Goal: Task Accomplishment & Management: Manage account settings

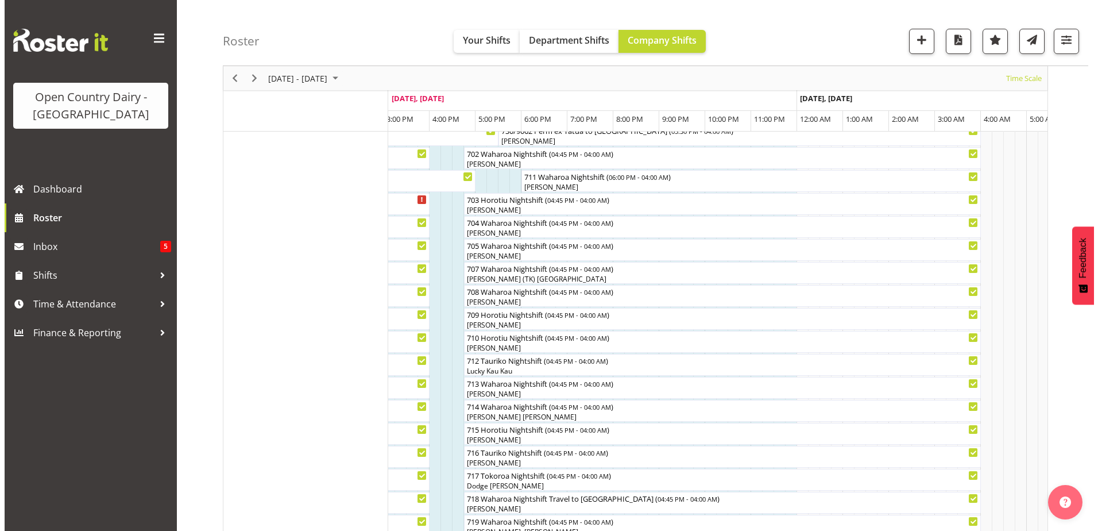
scroll to position [199, 0]
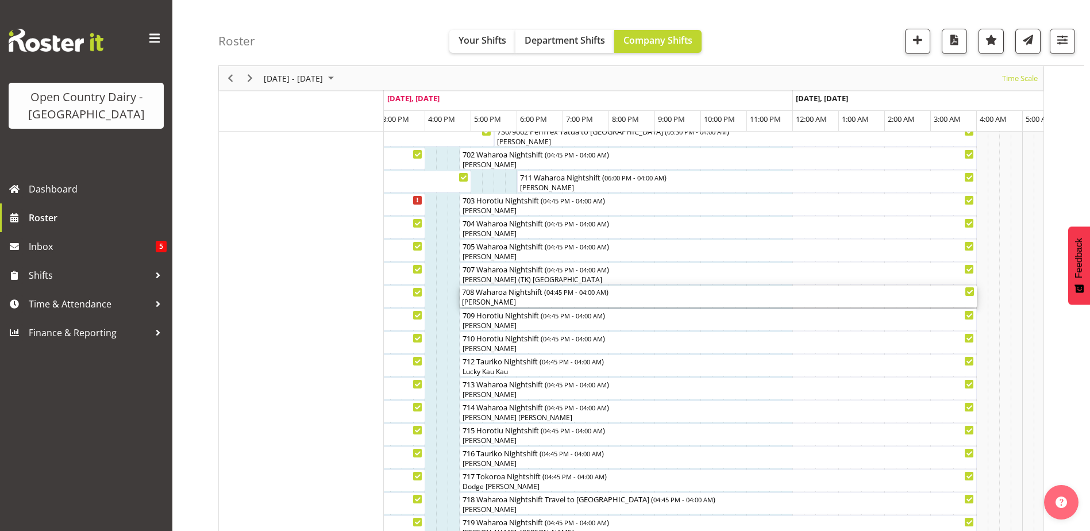
click at [499, 303] on div "[PERSON_NAME]" at bounding box center [718, 302] width 512 height 10
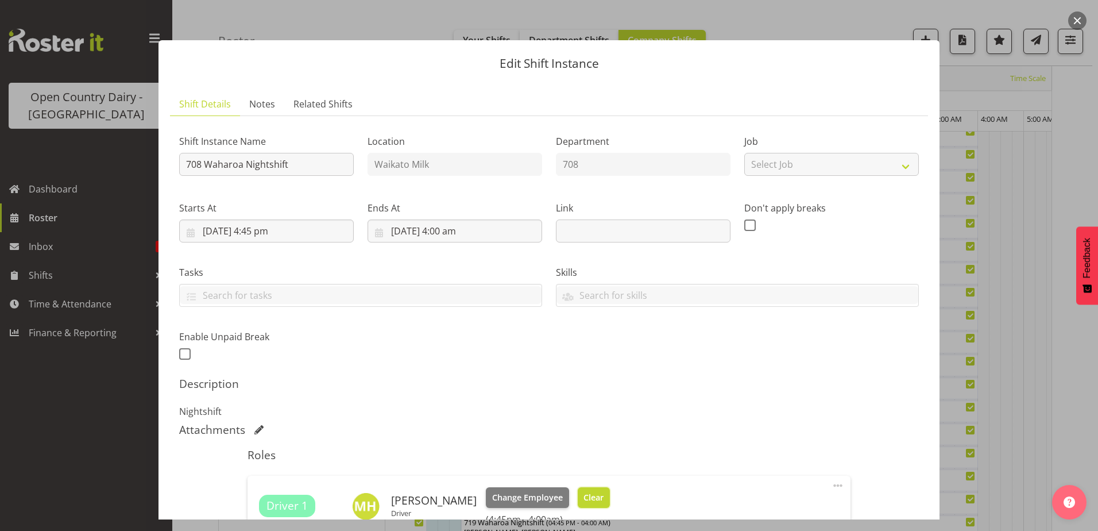
click at [584, 492] on span "Clear" at bounding box center [594, 497] width 20 height 13
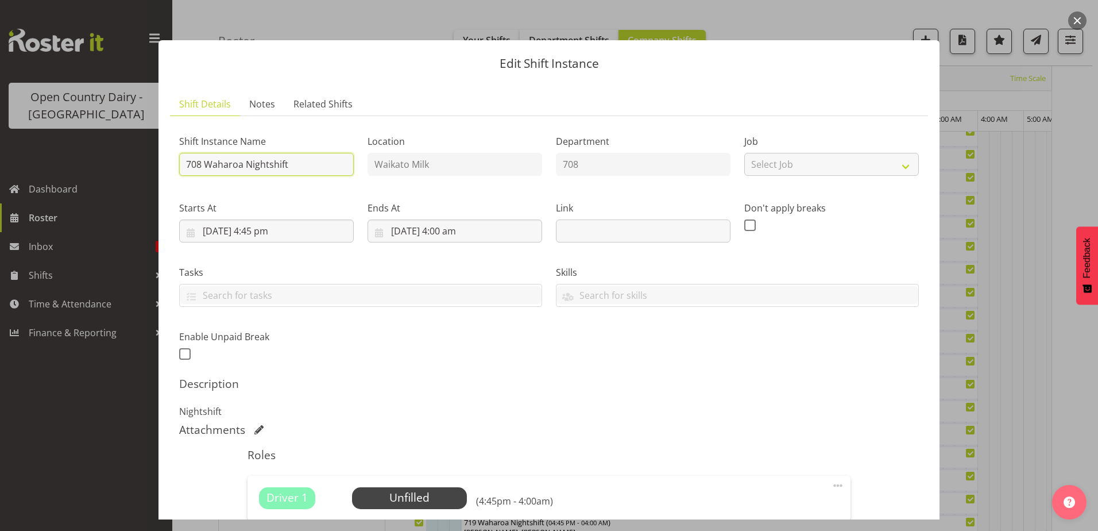
drag, startPoint x: 289, startPoint y: 167, endPoint x: 207, endPoint y: 161, distance: 82.3
click at [207, 162] on input "708 Waharoa Nightshift" at bounding box center [266, 164] width 175 height 23
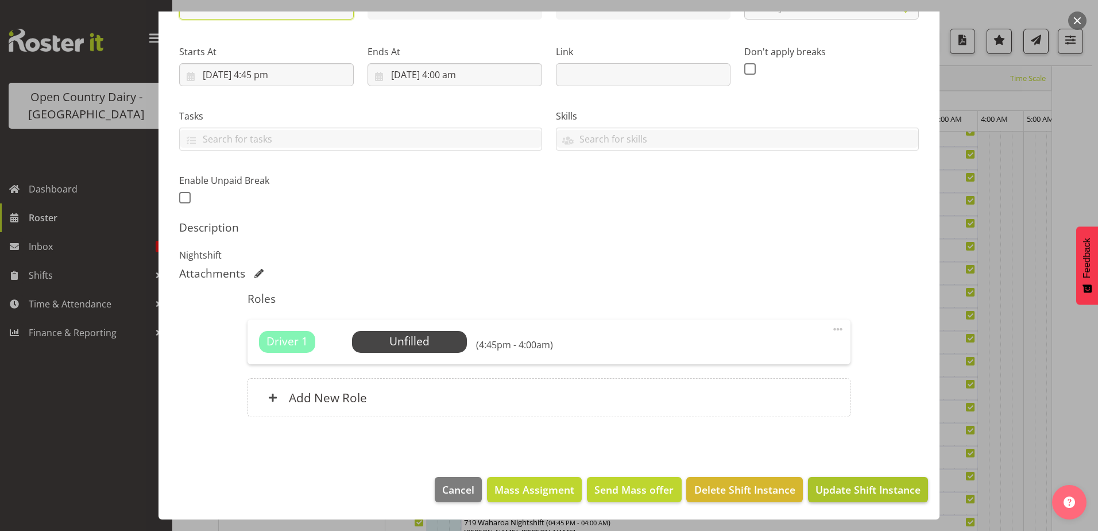
type input "708 Off Road"
click at [860, 491] on span "Update Shift Instance" at bounding box center [868, 489] width 105 height 15
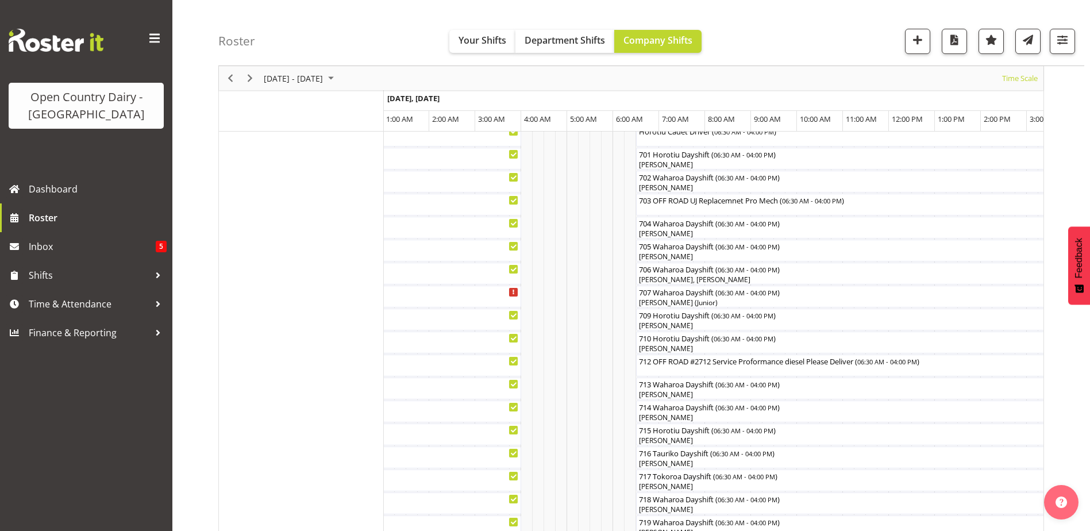
scroll to position [142, 0]
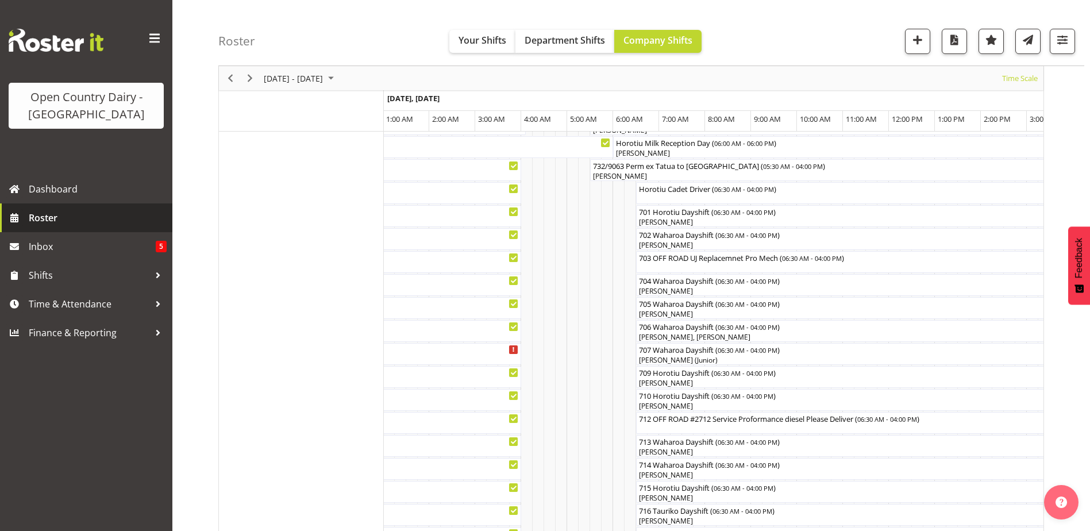
click at [43, 222] on span "Roster" at bounding box center [98, 217] width 138 height 17
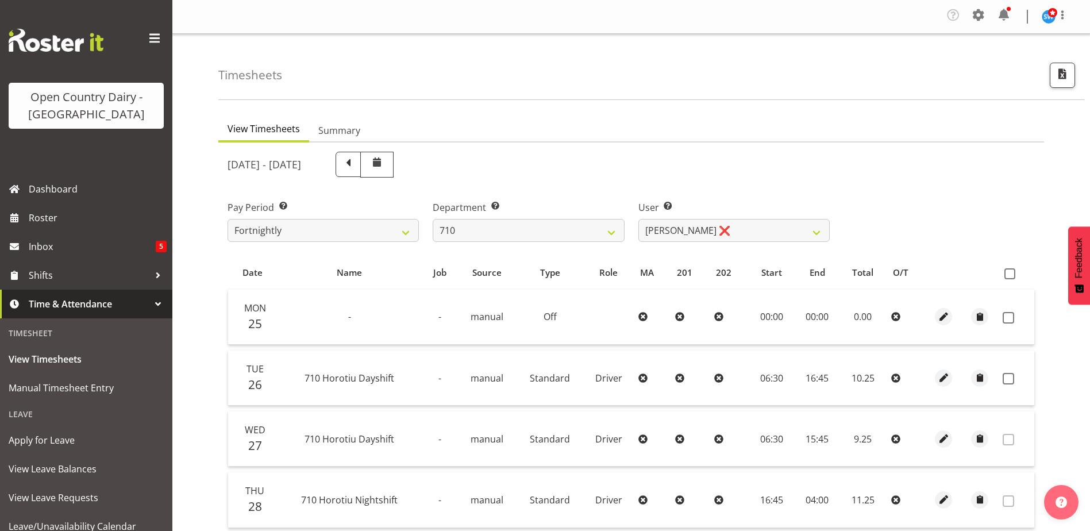
select select "875"
click at [51, 462] on span "View Leave Balances" at bounding box center [86, 468] width 155 height 17
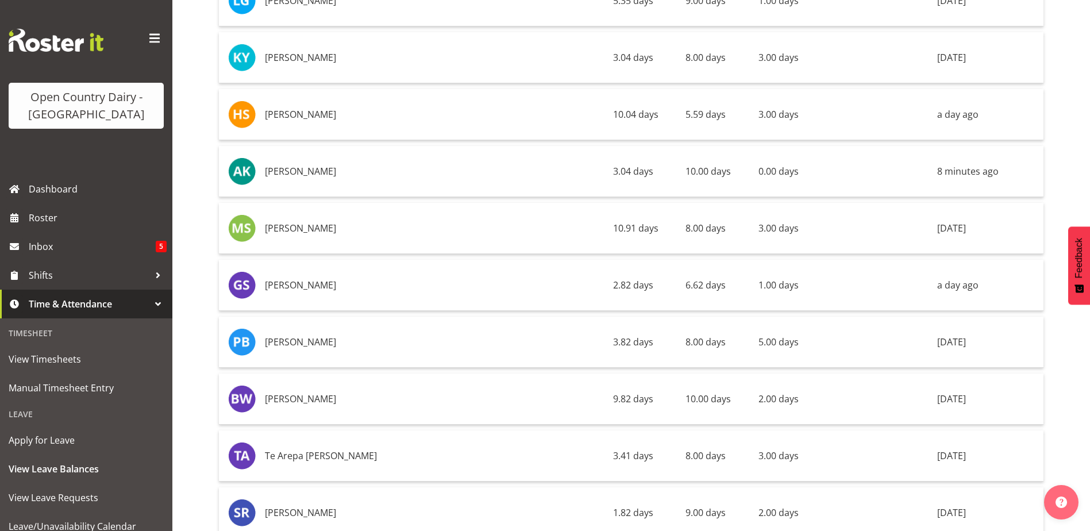
scroll to position [8330, 0]
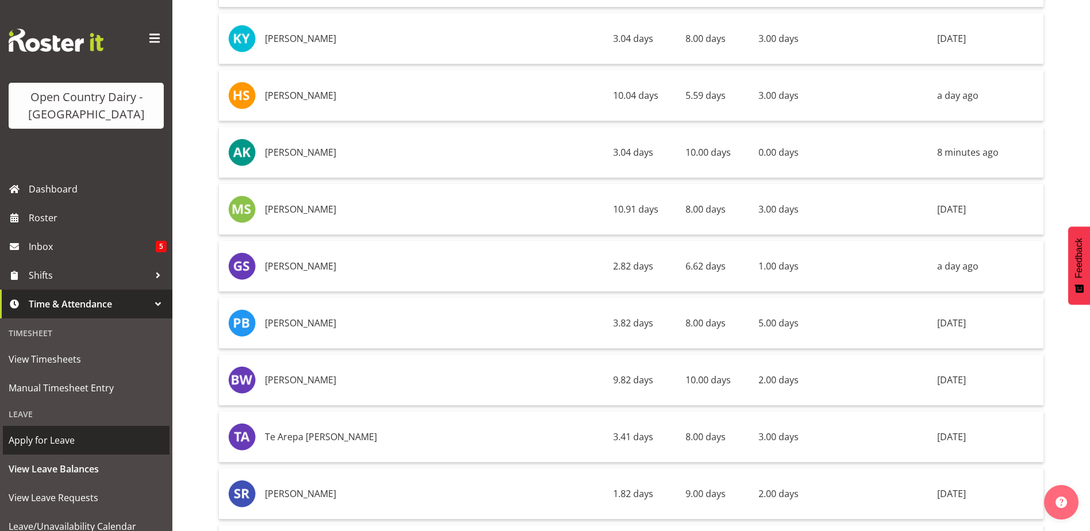
click at [40, 443] on span "Apply for Leave" at bounding box center [86, 439] width 155 height 17
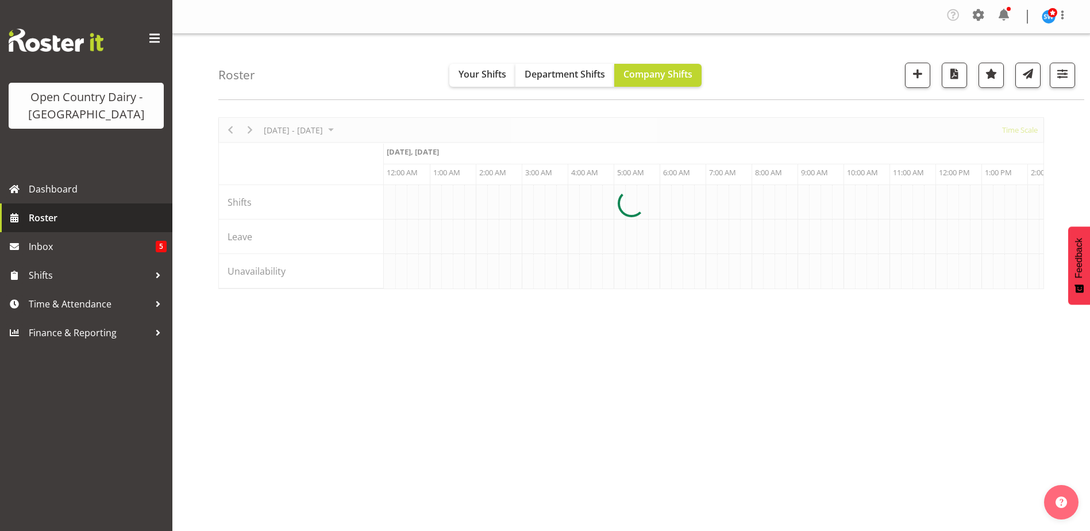
scroll to position [0, 2206]
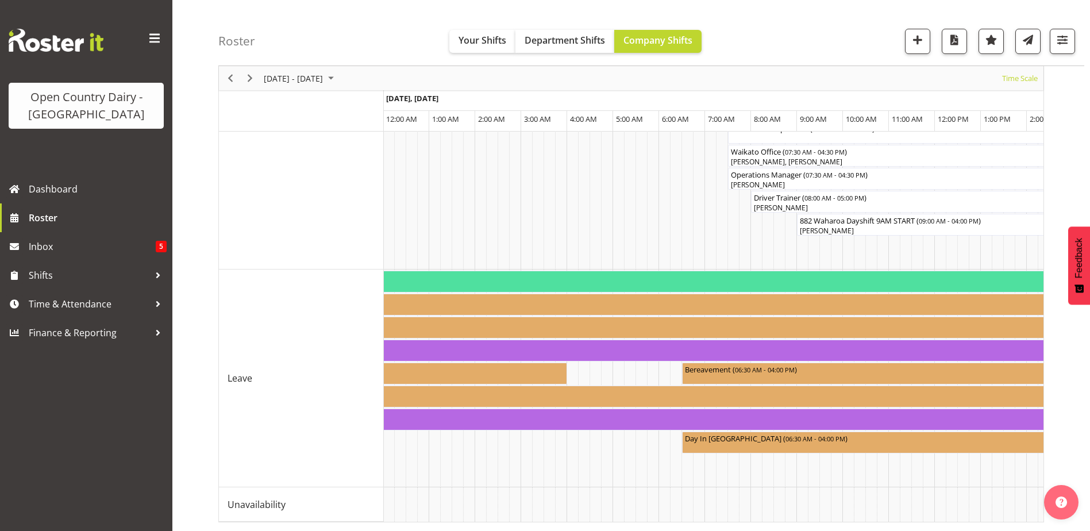
scroll to position [0, 4182]
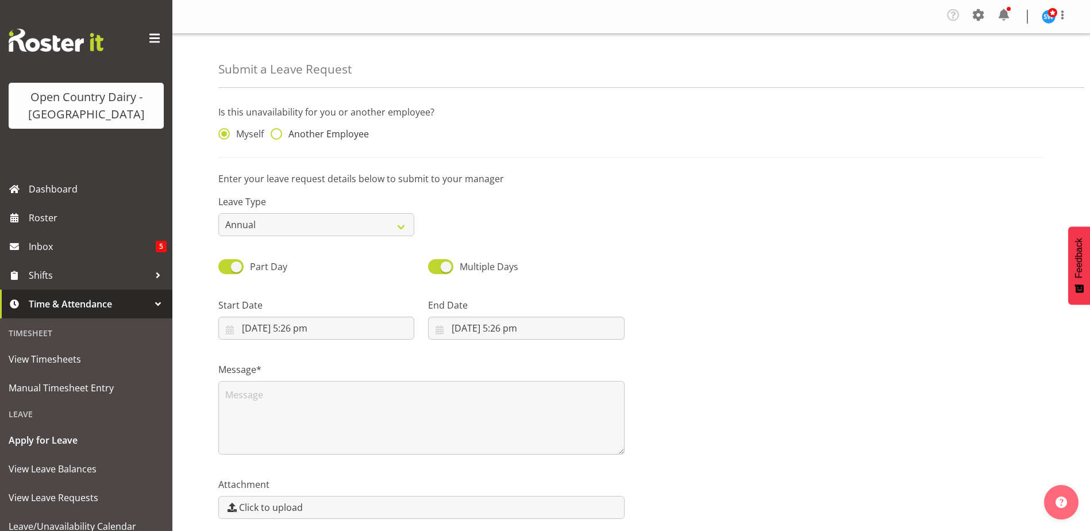
click at [271, 136] on span at bounding box center [276, 133] width 11 height 11
click at [271, 136] on input "Another Employee" at bounding box center [274, 133] width 7 height 7
radio input "true"
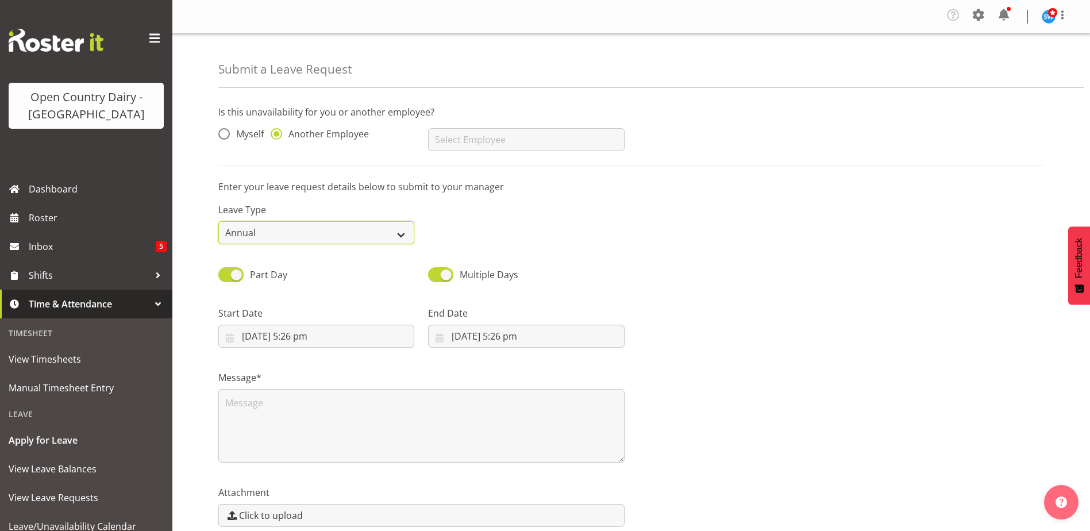
click at [403, 233] on select "Annual Sick Leave Without Pay Bereavement Domestic Violence Parental Jury Servi…" at bounding box center [316, 232] width 196 height 23
select select "Sick"
click at [218, 221] on select "Annual Sick Leave Without Pay Bereavement Domestic Violence Parental Jury Servi…" at bounding box center [316, 232] width 196 height 23
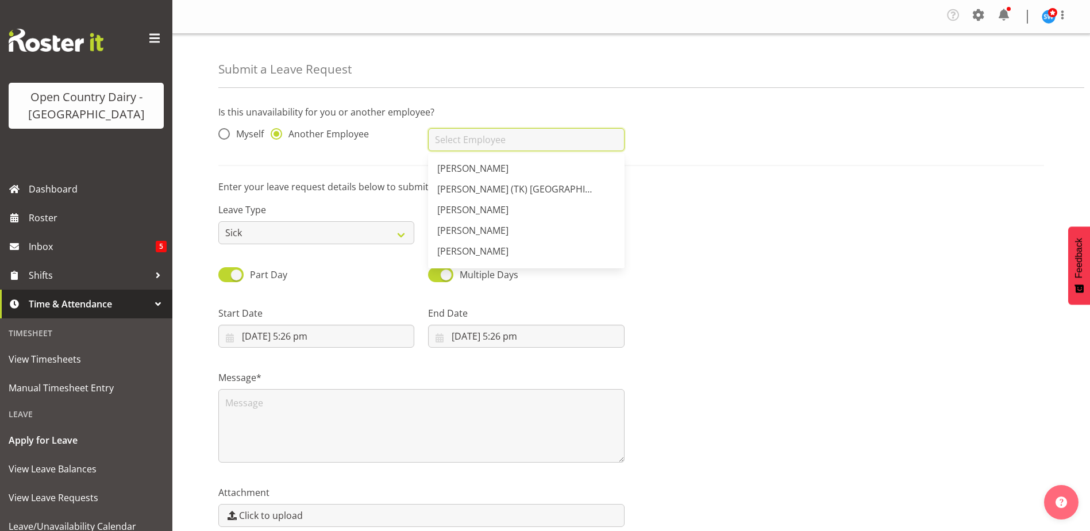
click at [456, 139] on input "text" at bounding box center [526, 139] width 196 height 23
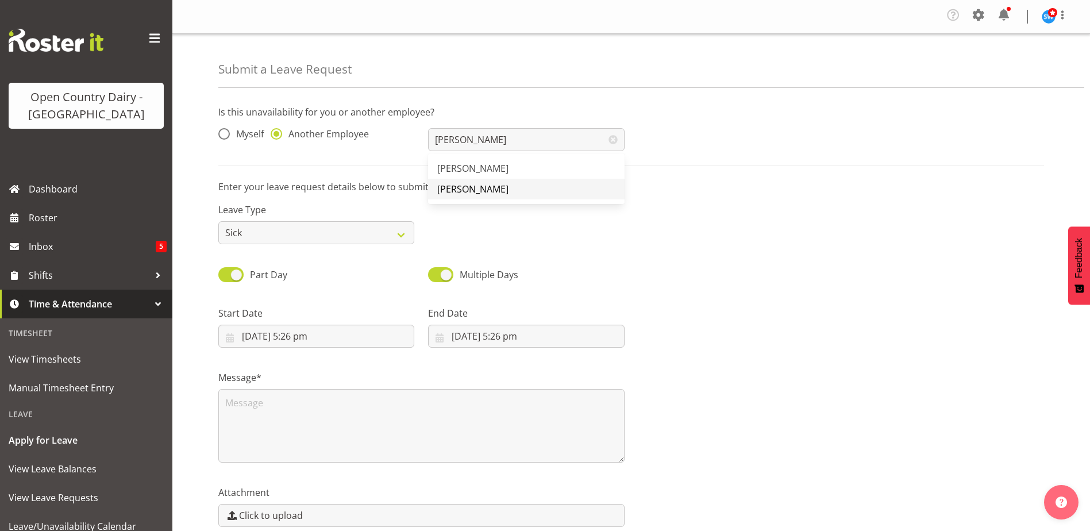
click at [463, 187] on span "[PERSON_NAME]" at bounding box center [472, 189] width 71 height 13
type input "[PERSON_NAME]"
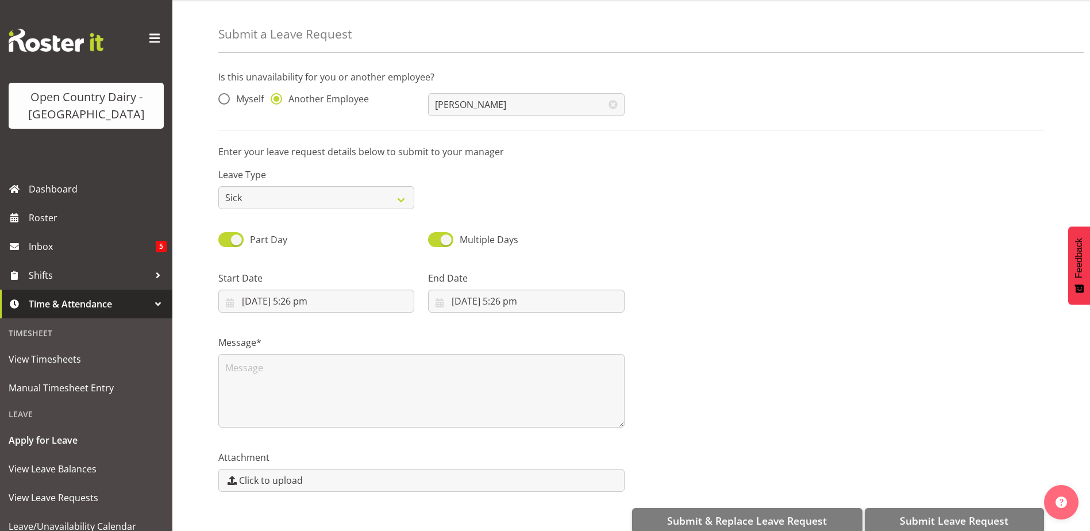
scroll to position [55, 0]
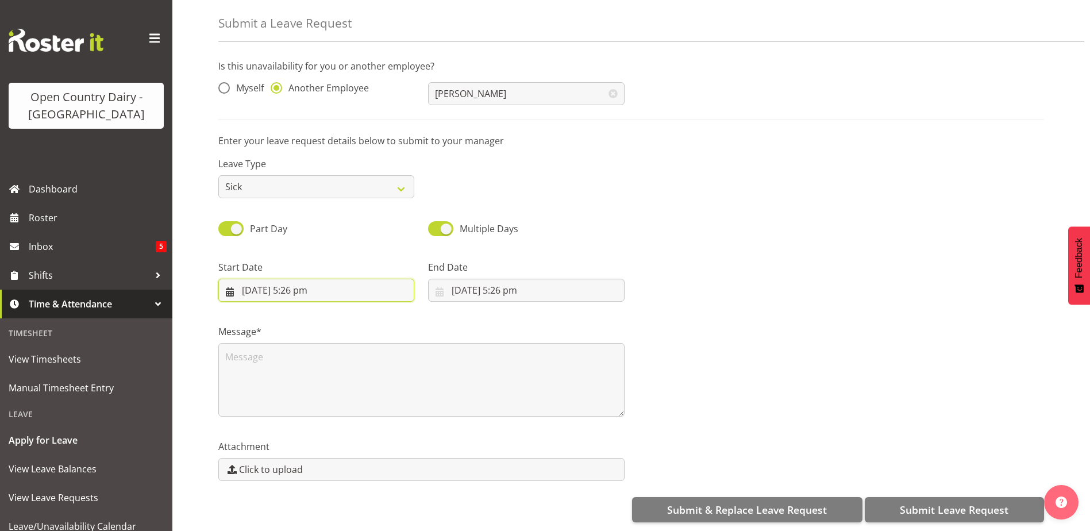
click at [309, 279] on input "27/08/2025, 5:26 pm" at bounding box center [316, 290] width 196 height 23
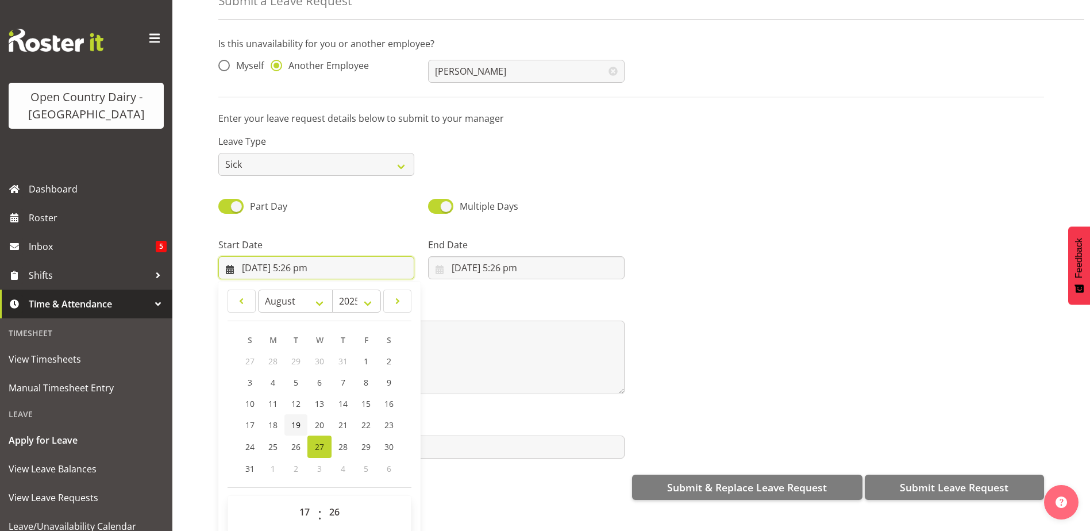
scroll to position [33, 0]
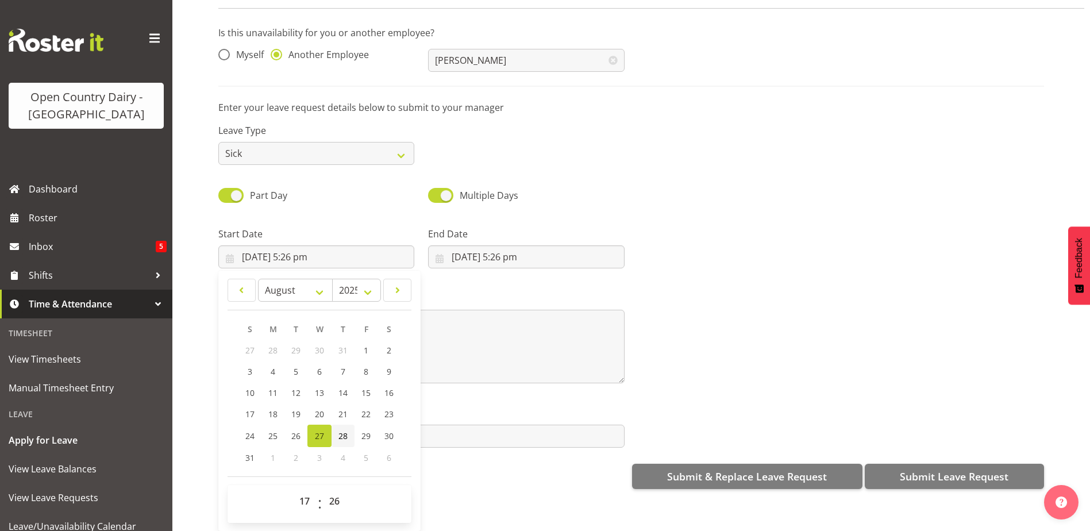
click at [335, 426] on link "28" at bounding box center [342, 436] width 23 height 22
type input "28/08/2025, 5:26 pm"
click at [309, 495] on select "00 01 02 03 04 05 06 07 08 09 10 11 12 13 14 15 16 17 18 19 20 21 22 23" at bounding box center [306, 500] width 26 height 23
select select "6"
click at [293, 489] on select "00 01 02 03 04 05 06 07 08 09 10 11 12 13 14 15 16 17 18 19 20 21 22 23" at bounding box center [306, 500] width 26 height 23
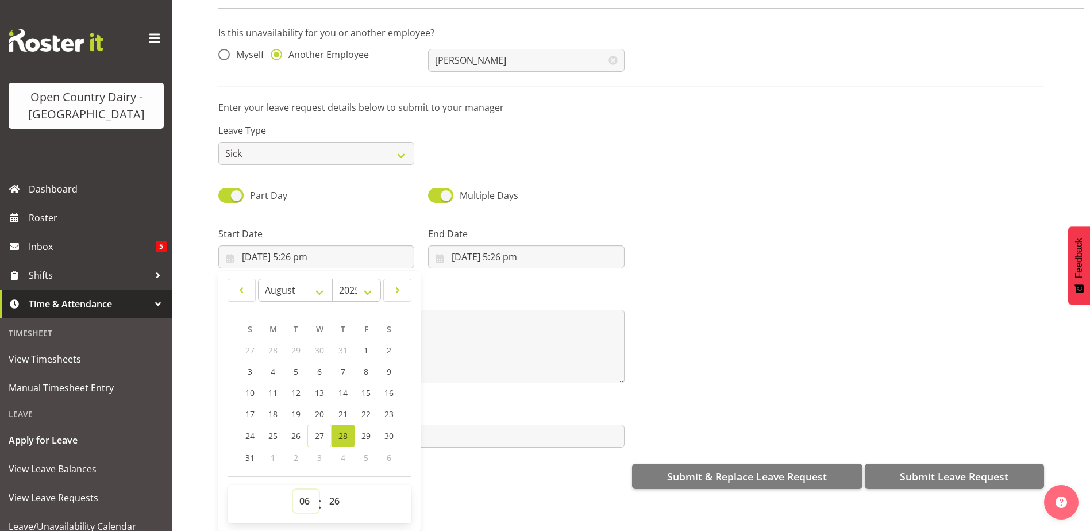
type input "28/08/2025, 6:26 am"
drag, startPoint x: 331, startPoint y: 491, endPoint x: 334, endPoint y: 483, distance: 8.4
click at [331, 491] on select "00 01 02 03 04 05 06 07 08 09 10 11 12 13 14 15 16 17 18 19 20 21 22 23 24 25 2…" at bounding box center [336, 500] width 26 height 23
select select "30"
click at [323, 489] on select "00 01 02 03 04 05 06 07 08 09 10 11 12 13 14 15 16 17 18 19 20 21 22 23 24 25 2…" at bounding box center [336, 500] width 26 height 23
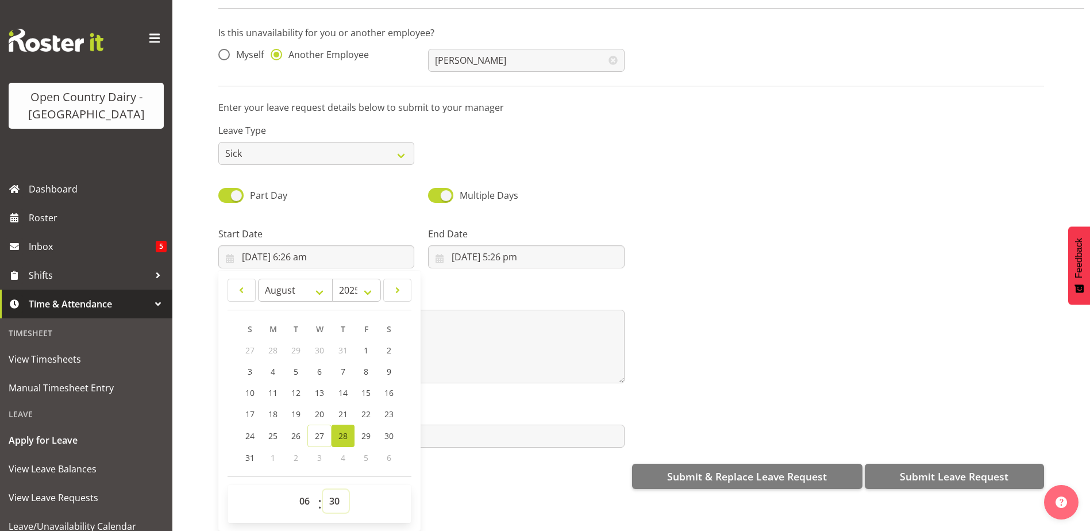
type input "28/08/2025, 6:30 am"
click at [465, 246] on input "27/08/2025, 5:26 pm" at bounding box center [526, 256] width 196 height 23
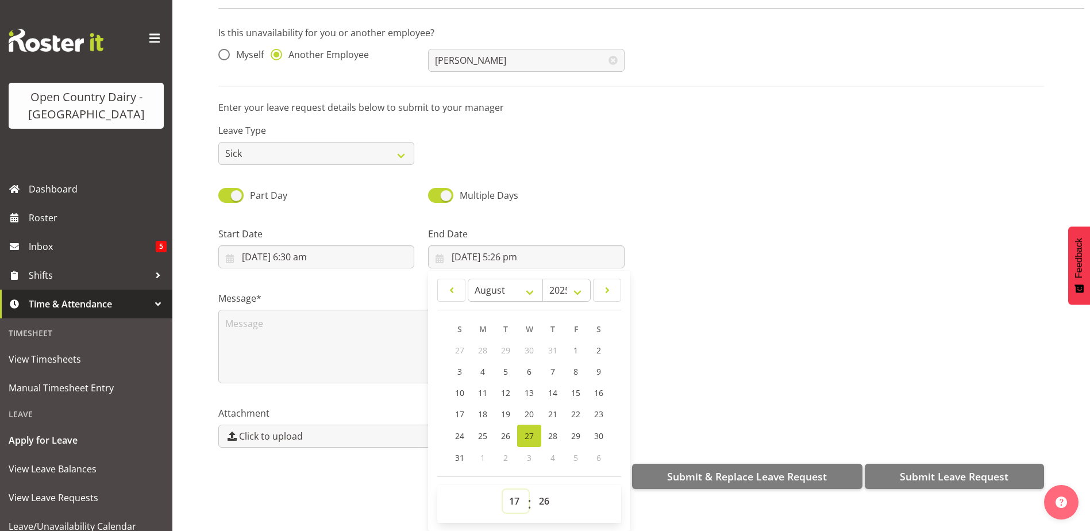
click at [521, 492] on select "00 01 02 03 04 05 06 07 08 09 10 11 12 13 14 15 16 17 18 19 20 21 22 23" at bounding box center [516, 500] width 26 height 23
select select "16"
click at [503, 489] on select "00 01 02 03 04 05 06 07 08 09 10 11 12 13 14 15 16 17 18 19 20 21 22 23" at bounding box center [516, 500] width 26 height 23
type input "27/08/2025, 4:26 pm"
click at [540, 489] on select "00 01 02 03 04 05 06 07 08 09 10 11 12 13 14 15 16 17 18 19 20 21 22 23 24 25 2…" at bounding box center [546, 500] width 26 height 23
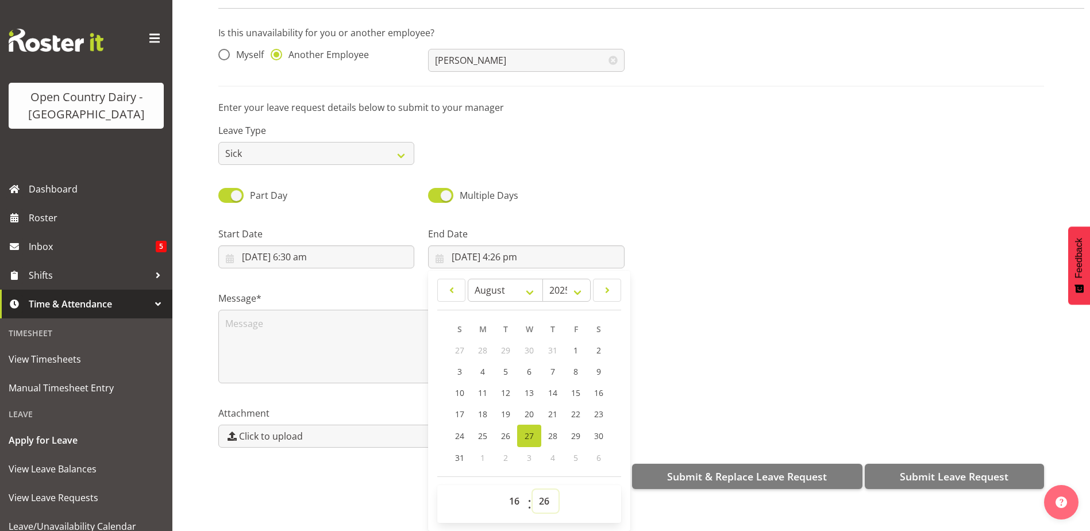
select select "0"
click at [533, 489] on select "00 01 02 03 04 05 06 07 08 09 10 11 12 13 14 15 16 17 18 19 20 21 22 23 24 25 2…" at bounding box center [546, 500] width 26 height 23
type input "27/08/2025, 4:00 pm"
click at [284, 318] on textarea at bounding box center [421, 347] width 406 height 74
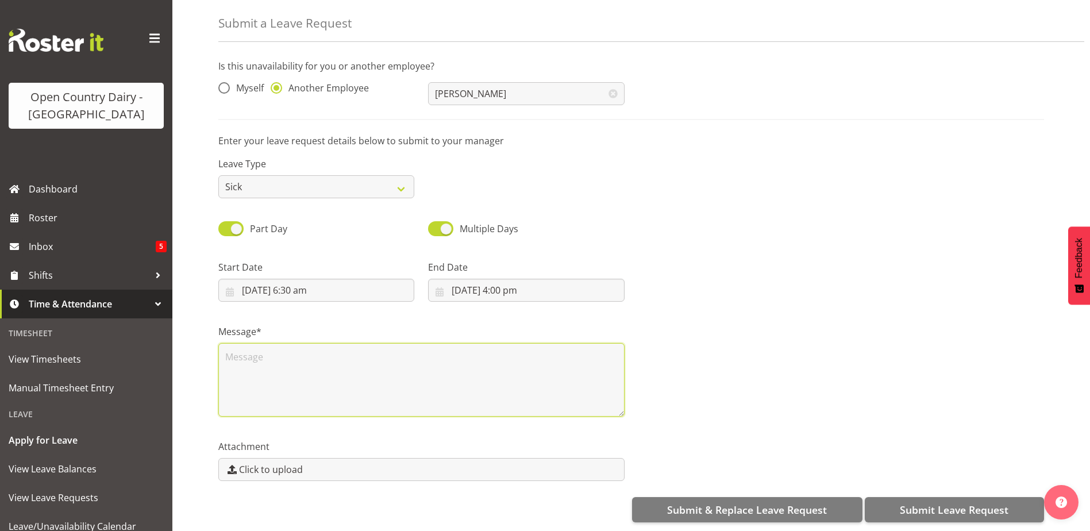
scroll to position [0, 0]
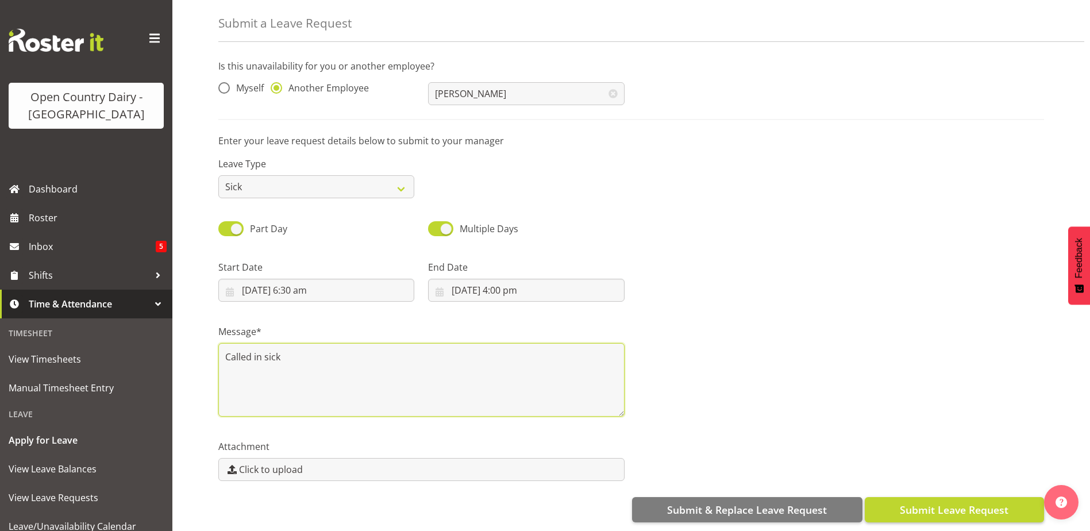
type textarea "Called in sick"
click at [909, 502] on span "Submit Leave Request" at bounding box center [954, 509] width 109 height 15
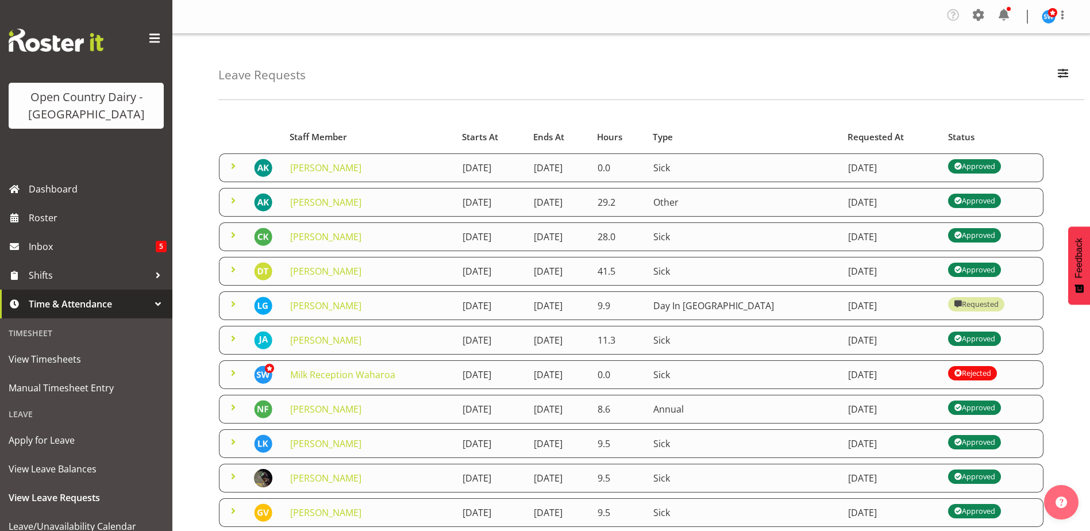
click at [234, 166] on span at bounding box center [233, 166] width 14 height 14
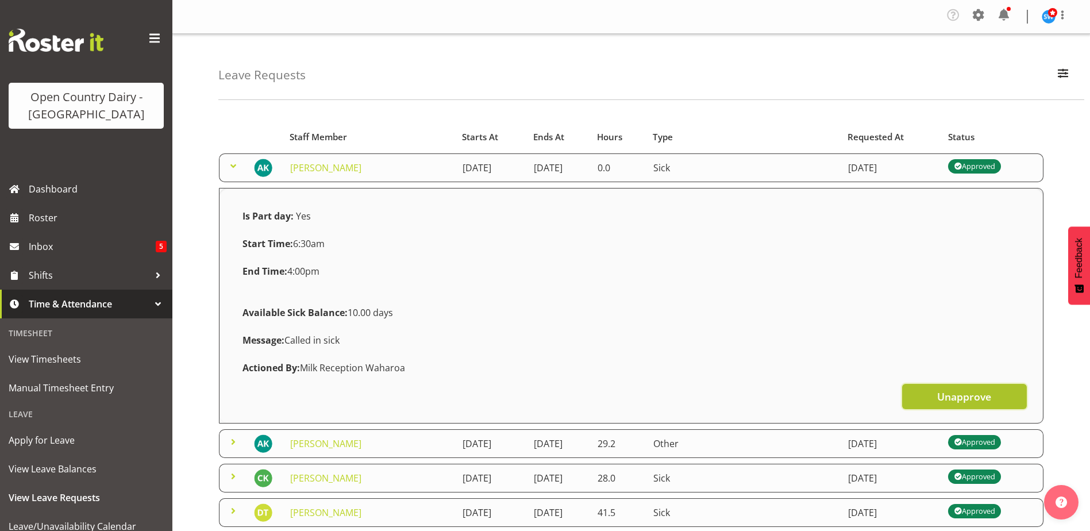
click at [954, 398] on span "Unapprove" at bounding box center [964, 396] width 54 height 15
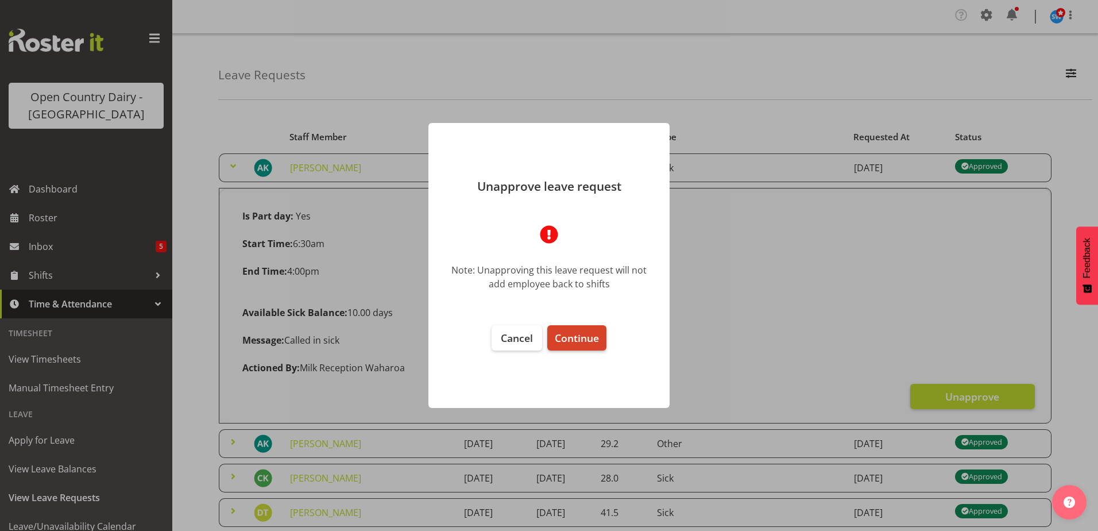
click at [594, 340] on span "Continue" at bounding box center [577, 338] width 44 height 14
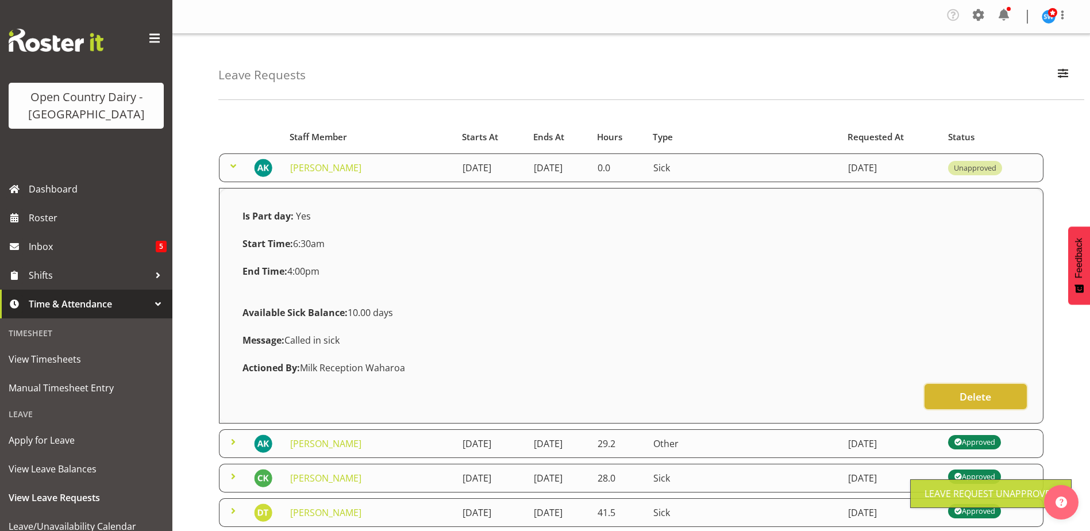
click at [949, 396] on button "Delete" at bounding box center [975, 396] width 102 height 25
